Goal: Transaction & Acquisition: Purchase product/service

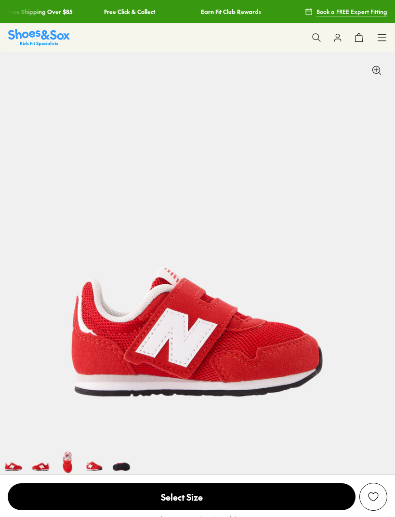
select select "*"
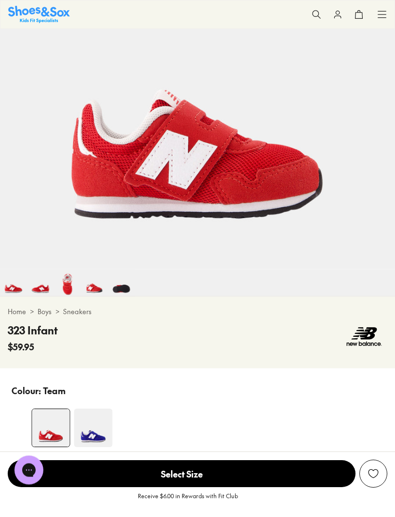
scroll to position [193, 0]
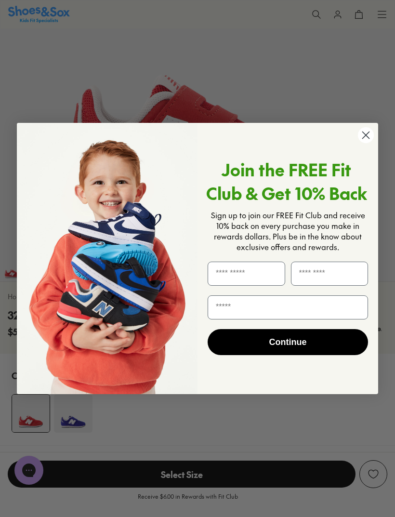
click at [355, 159] on div "Join the FREE Fit Club & Get 10% Back Sign up to join our FREE Fit Club and rec…" at bounding box center [284, 259] width 173 height 252
click at [359, 144] on icon "Close dialog" at bounding box center [366, 135] width 17 height 17
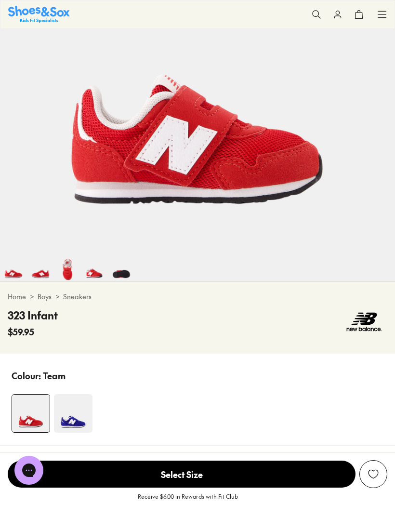
click at [83, 413] on img at bounding box center [73, 413] width 39 height 39
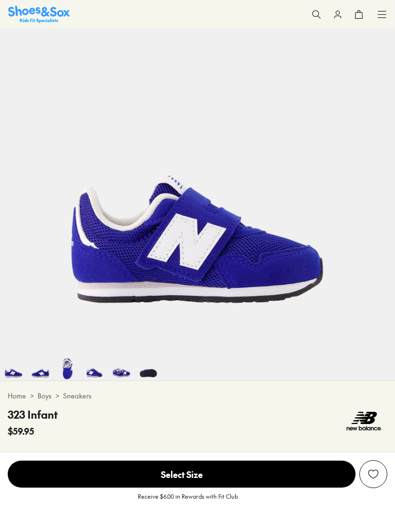
select select "*"
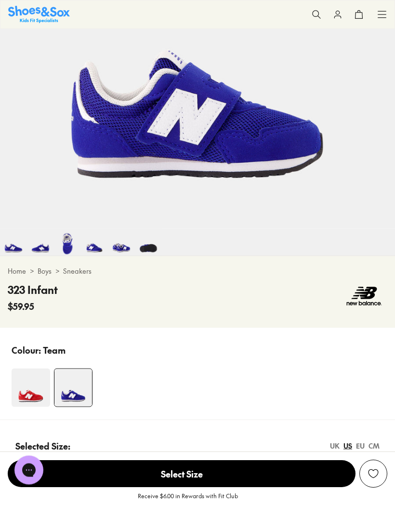
scroll to position [219, 0]
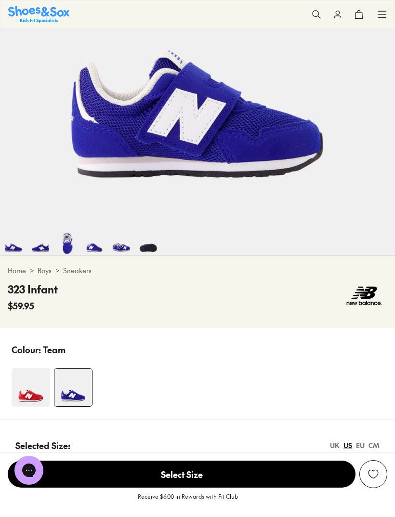
click at [39, 387] on img at bounding box center [31, 387] width 39 height 39
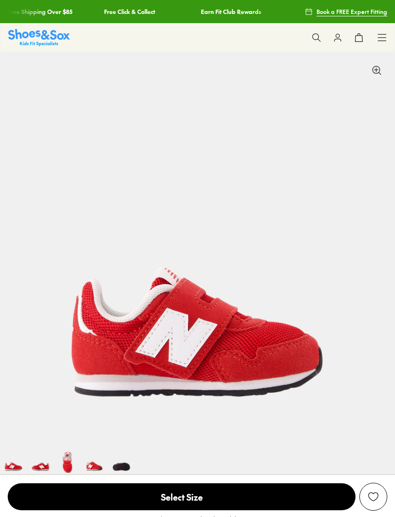
select select "*"
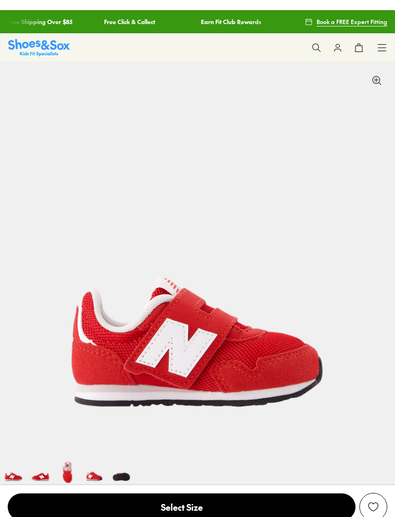
select select "*"
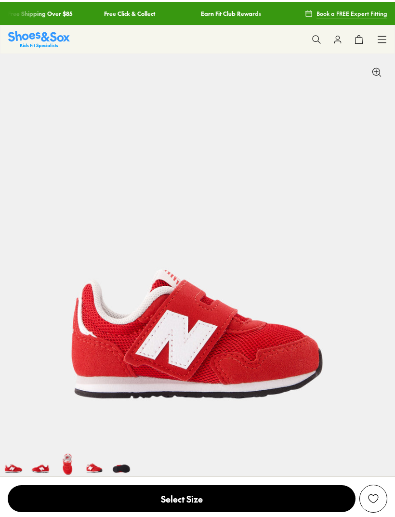
scroll to position [-2, 0]
